Goal: Obtain resource: Obtain resource

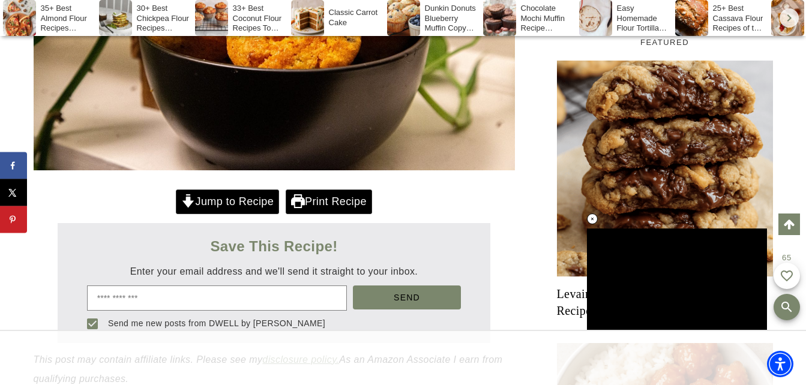
scroll to position [526, 0]
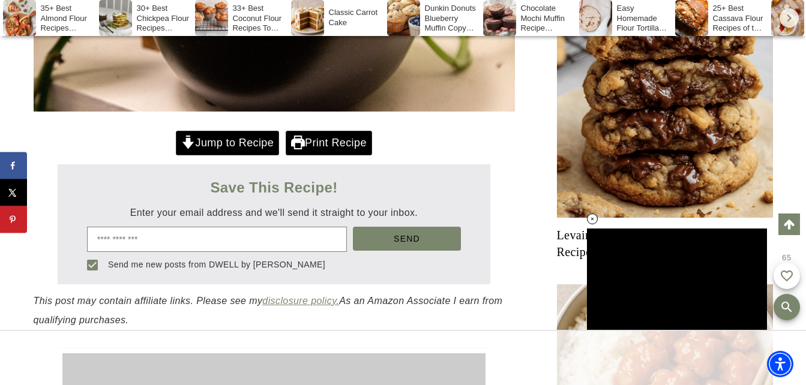
click at [204, 144] on link "Jump to Recipe" at bounding box center [227, 143] width 103 height 25
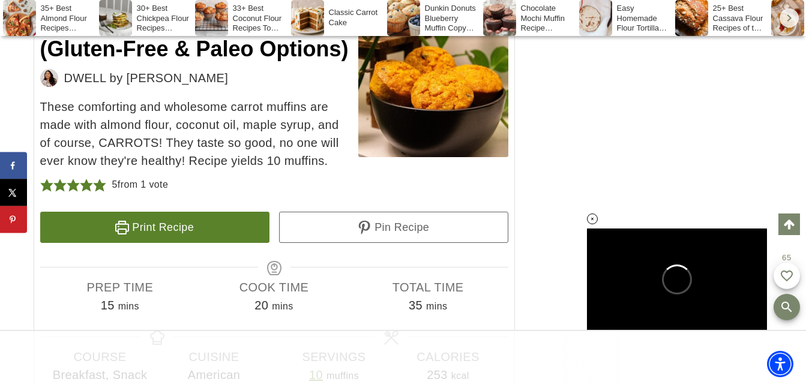
click at [150, 226] on link "Print Recipe" at bounding box center [154, 227] width 229 height 31
